Goal: Check status: Check status

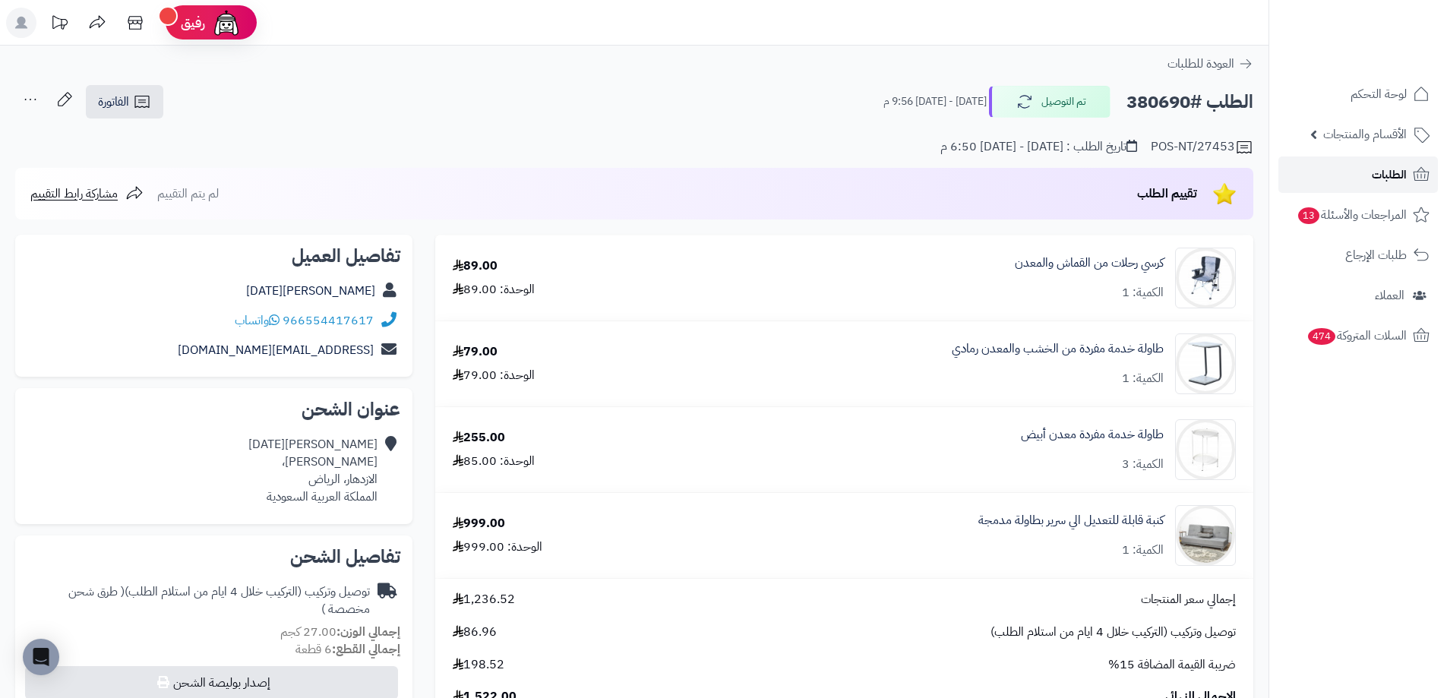
click at [1374, 179] on span "الطلبات" at bounding box center [1389, 174] width 35 height 21
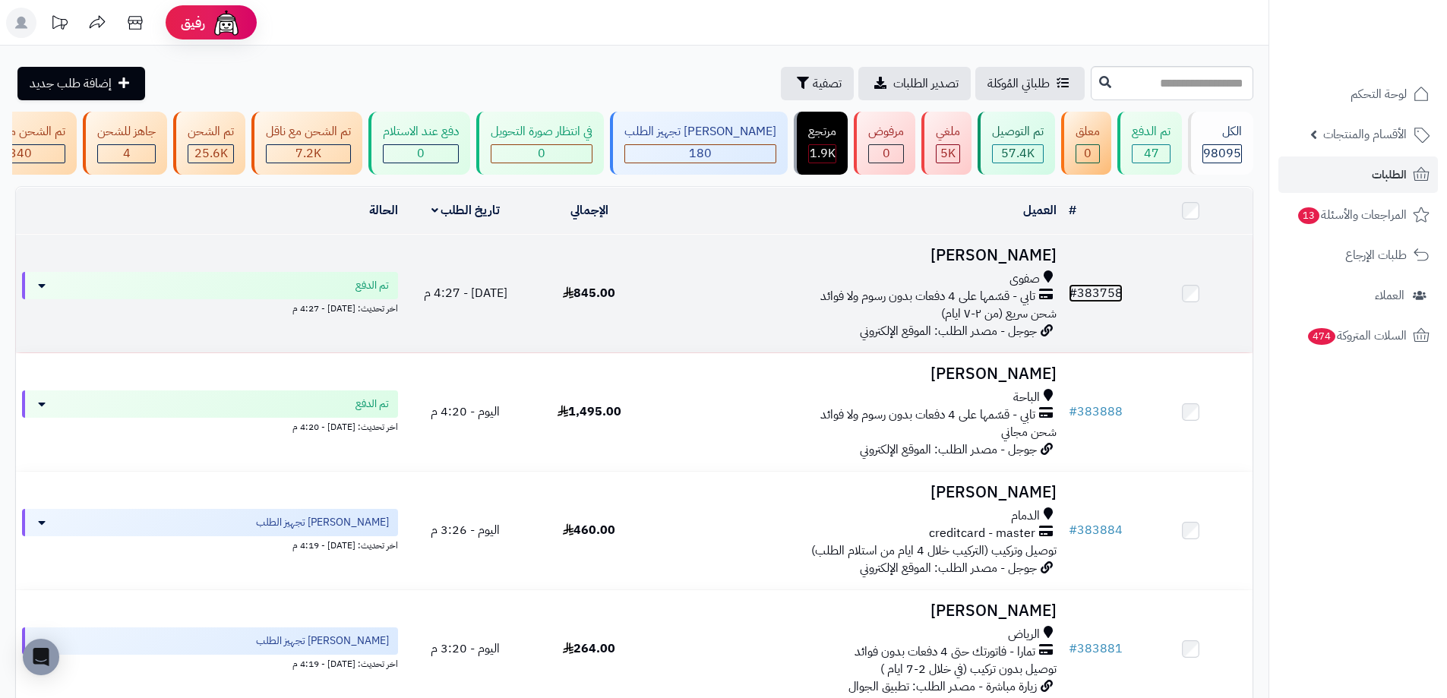
click at [1111, 297] on link "# 383758" at bounding box center [1096, 293] width 54 height 18
